Goal: Task Accomplishment & Management: Use online tool/utility

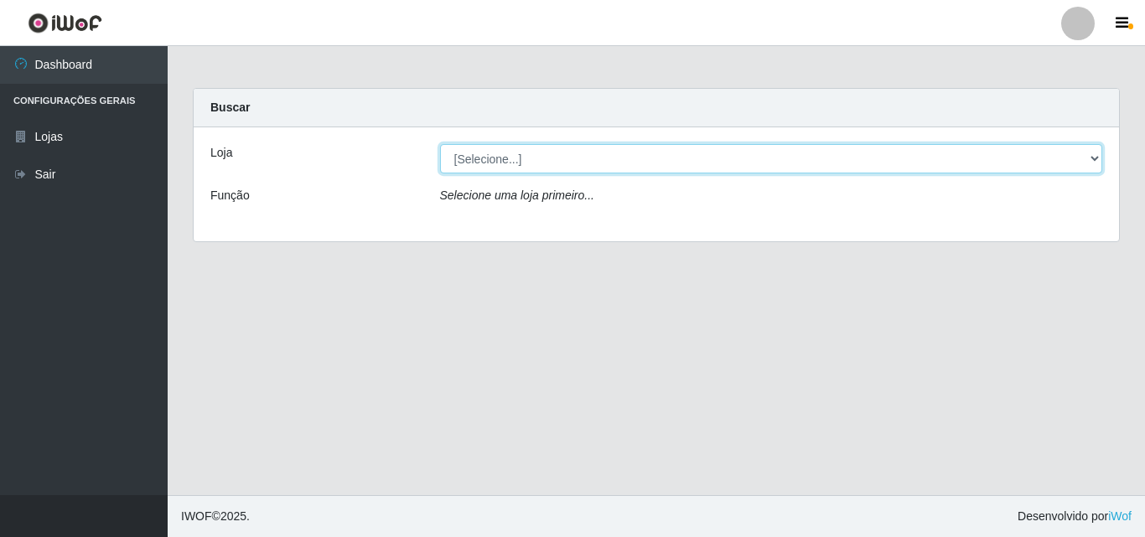
click at [1094, 161] on select "[Selecione...] BomQueSó Agreste - Loja 3" at bounding box center [771, 158] width 663 height 29
select select "215"
click at [440, 144] on select "[Selecione...] BomQueSó Agreste - Loja 3" at bounding box center [771, 158] width 663 height 29
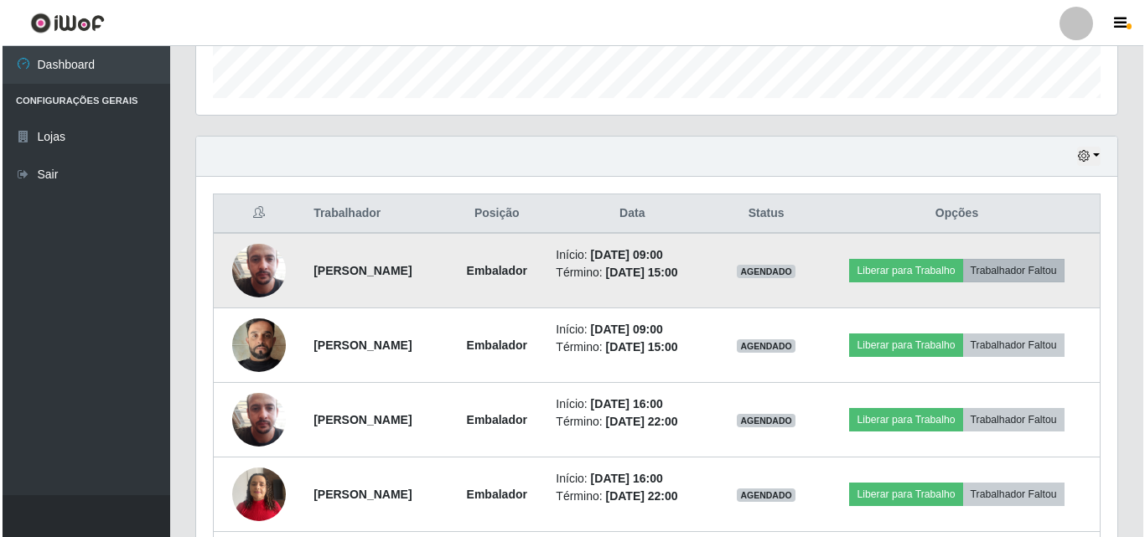
scroll to position [503, 0]
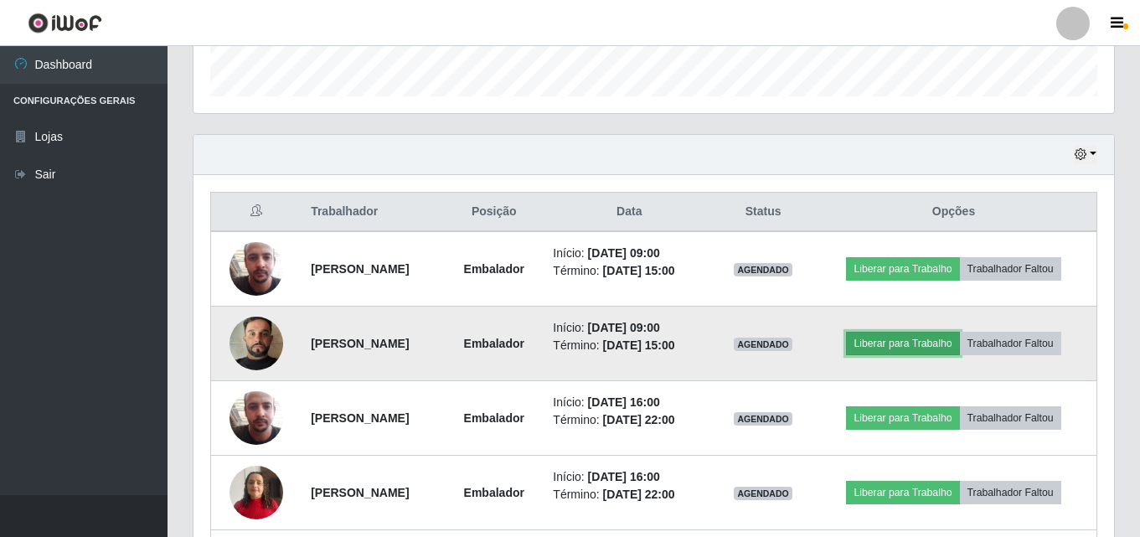
click at [902, 347] on button "Liberar para Trabalho" at bounding box center [902, 343] width 113 height 23
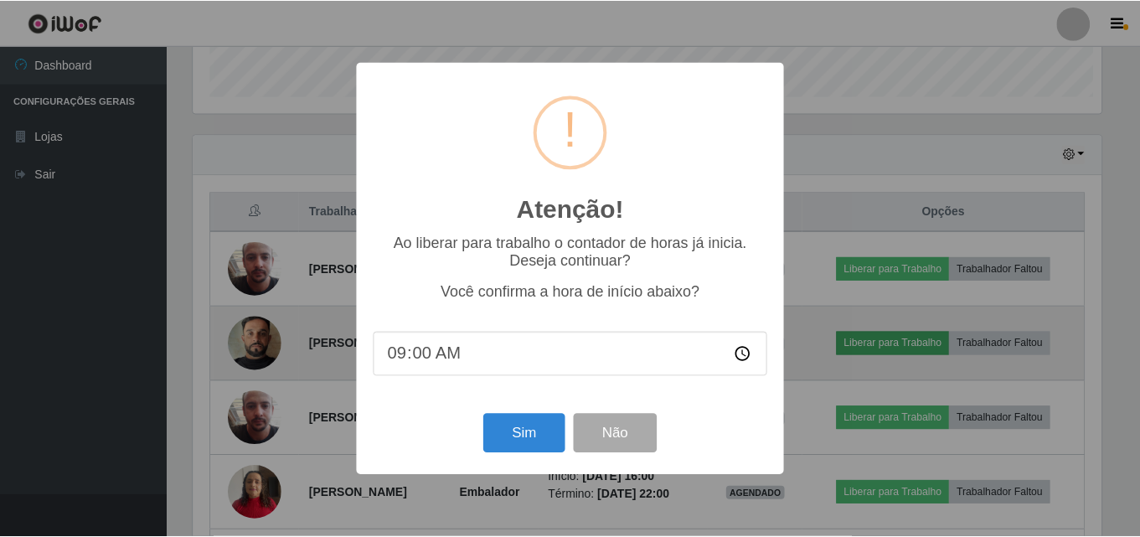
scroll to position [348, 913]
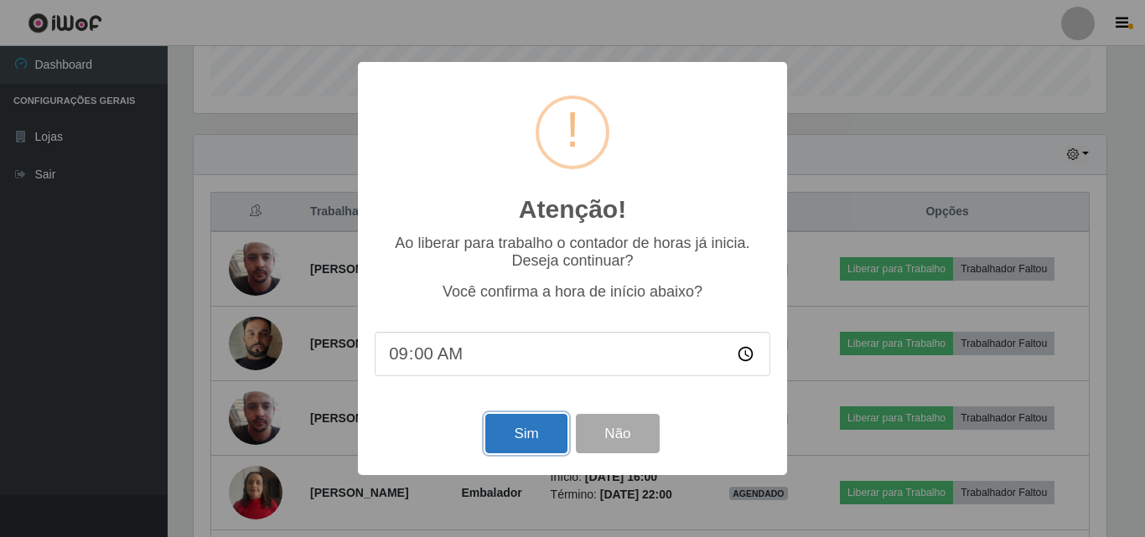
click at [526, 444] on button "Sim" at bounding box center [525, 433] width 81 height 39
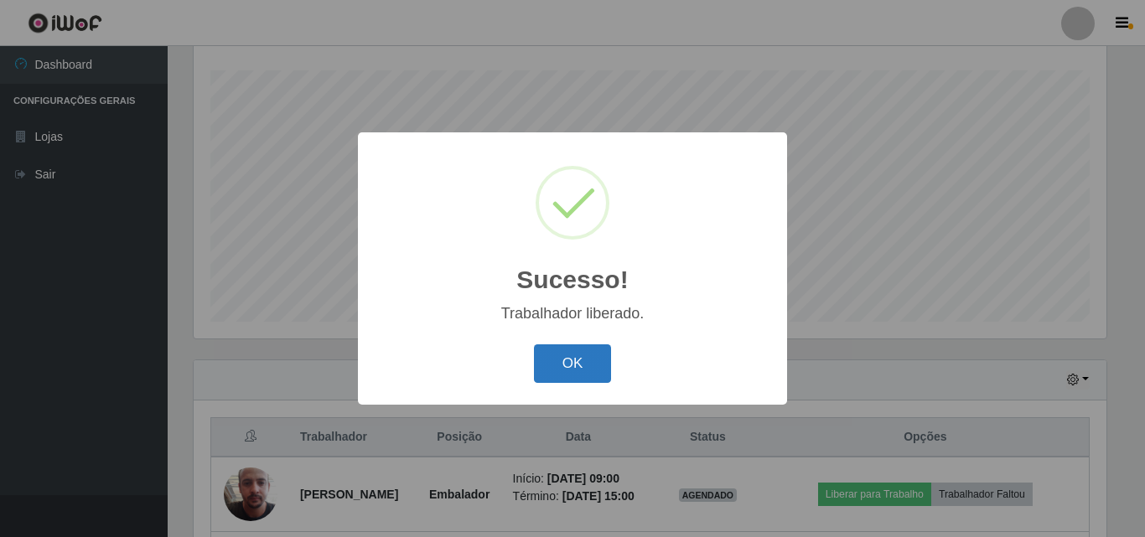
click at [571, 362] on button "OK" at bounding box center [573, 363] width 78 height 39
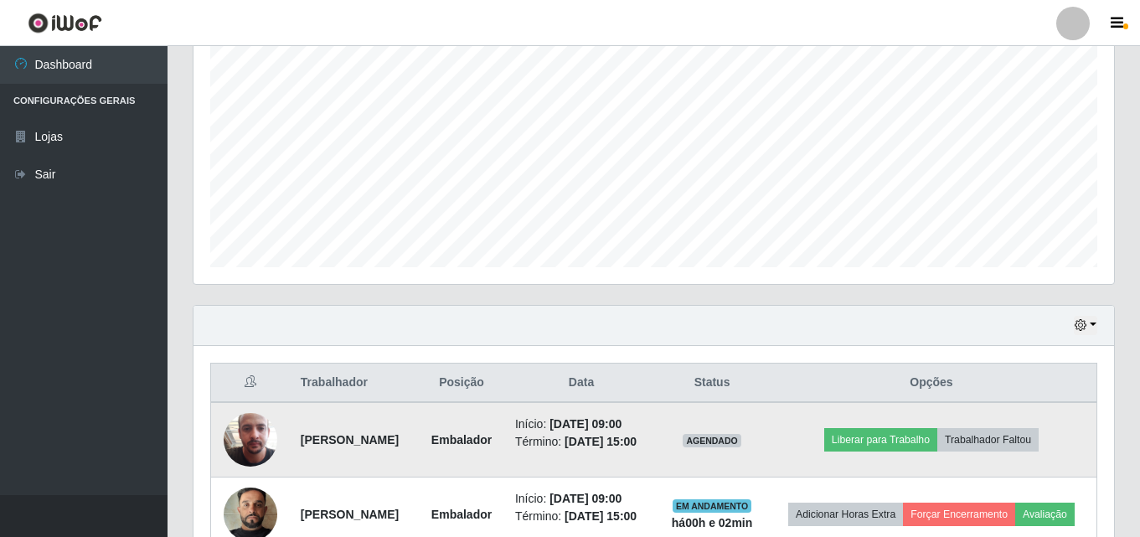
scroll to position [361, 0]
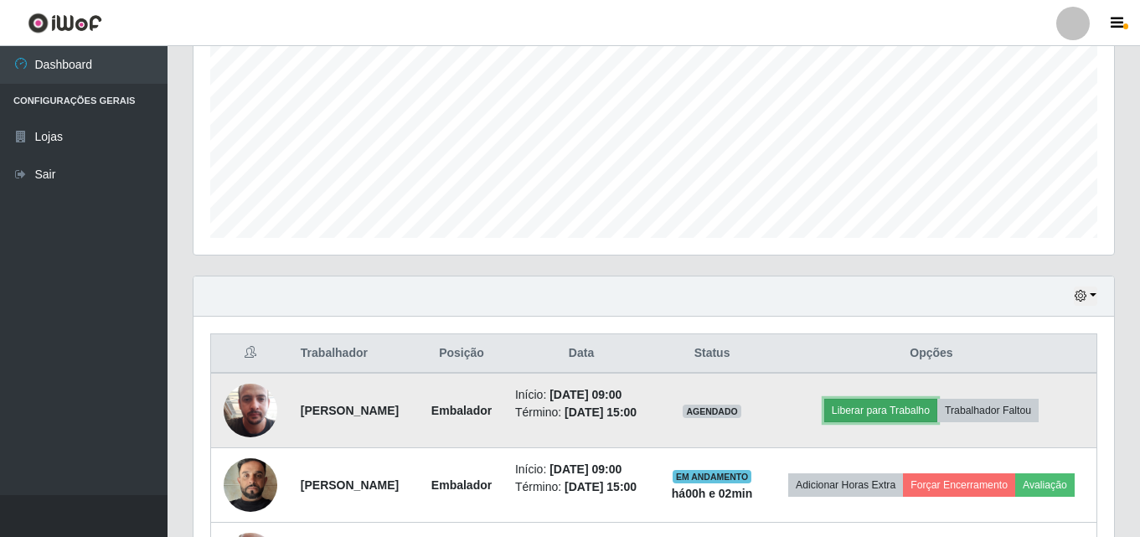
click at [923, 422] on button "Liberar para Trabalho" at bounding box center [881, 410] width 113 height 23
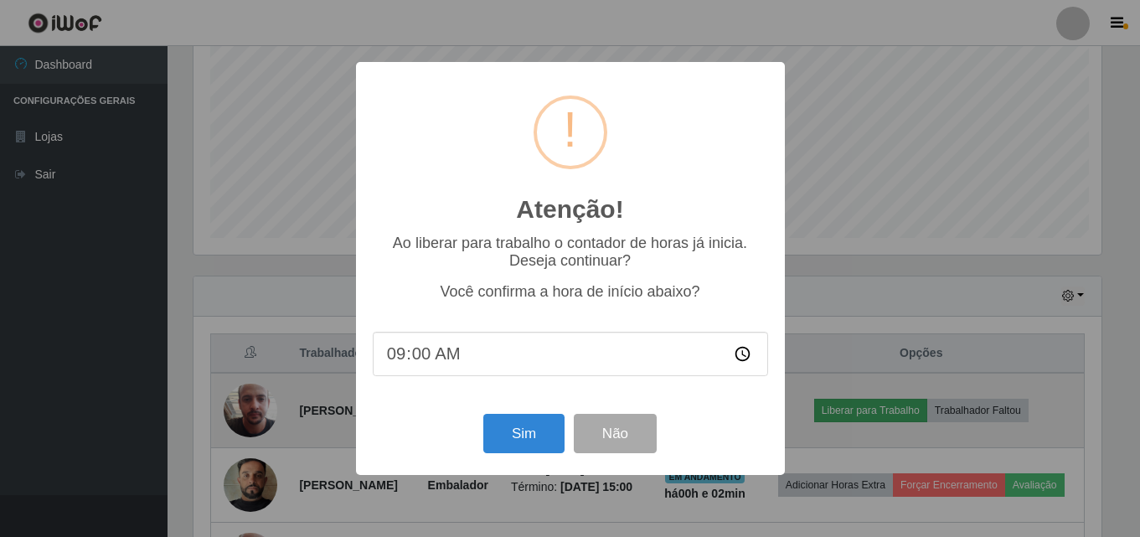
scroll to position [348, 913]
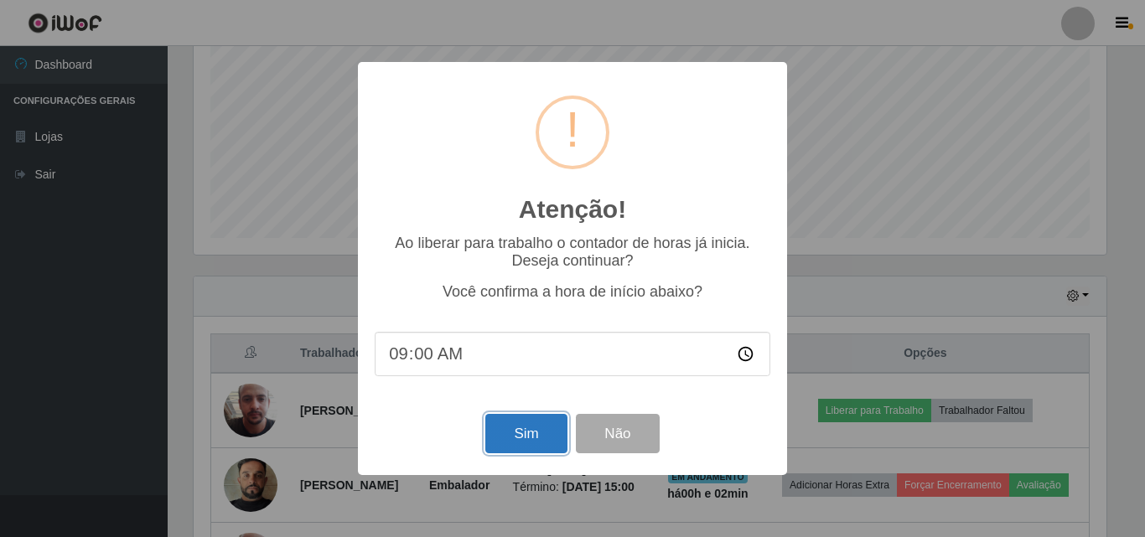
click at [531, 453] on button "Sim" at bounding box center [525, 433] width 81 height 39
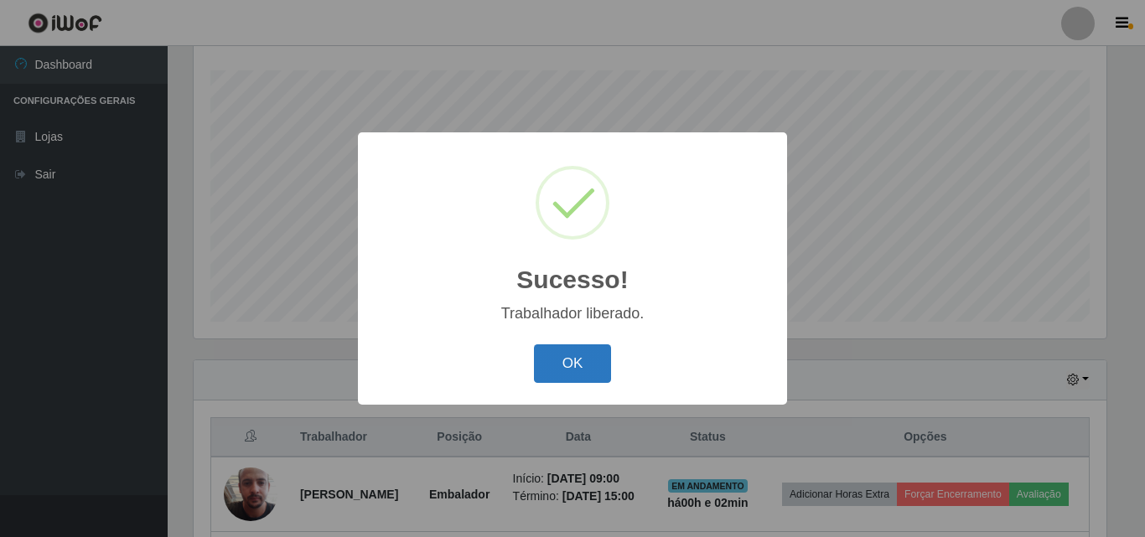
click at [588, 373] on button "OK" at bounding box center [573, 363] width 78 height 39
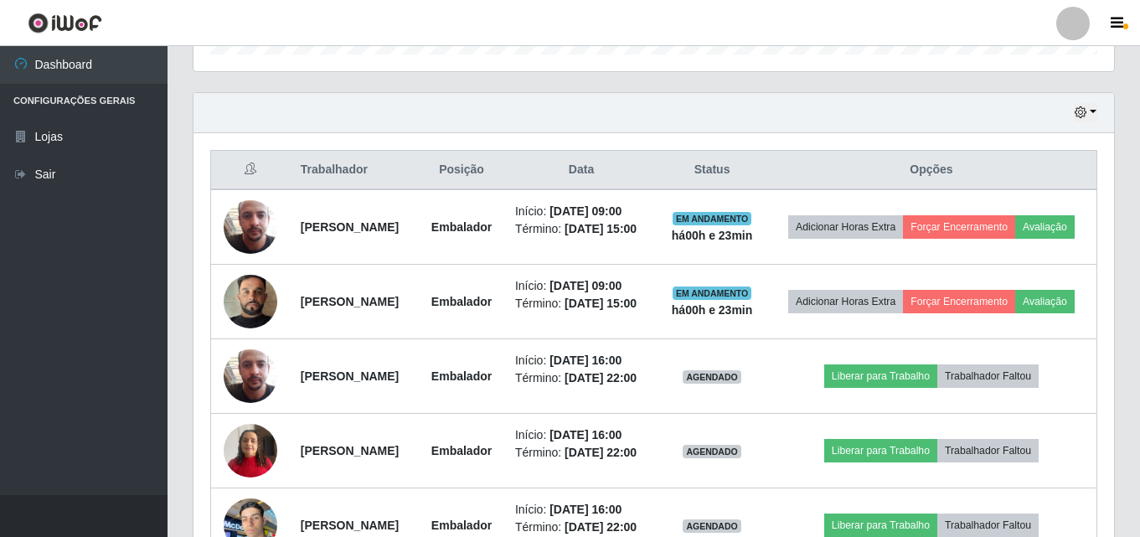
scroll to position [529, 0]
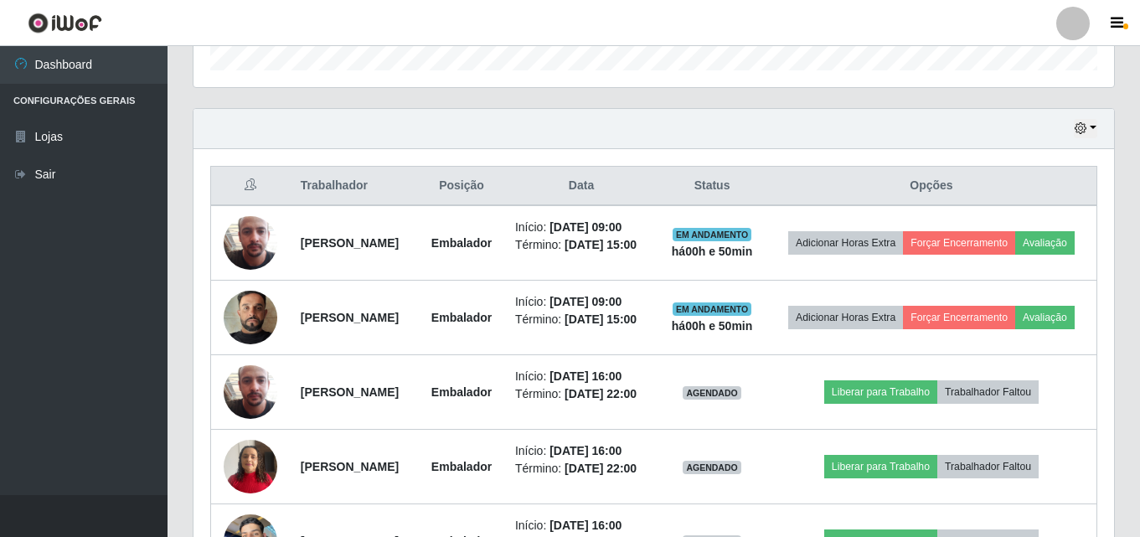
click at [39, 352] on ul "Dashboard Configurações Gerais Lojas Sair" at bounding box center [84, 270] width 168 height 449
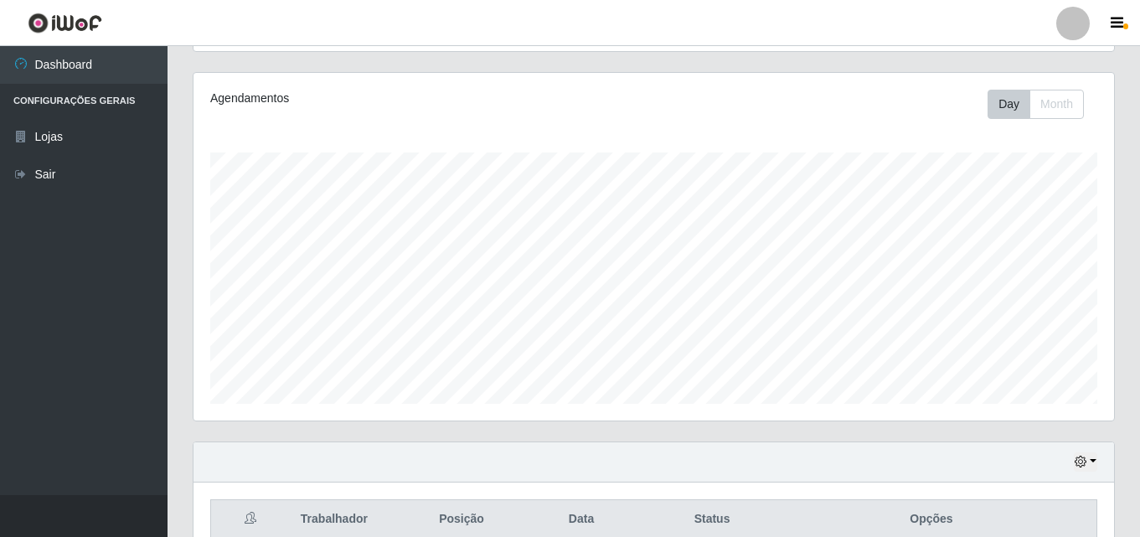
scroll to position [46, 0]
